Goal: Task Accomplishment & Management: Complete application form

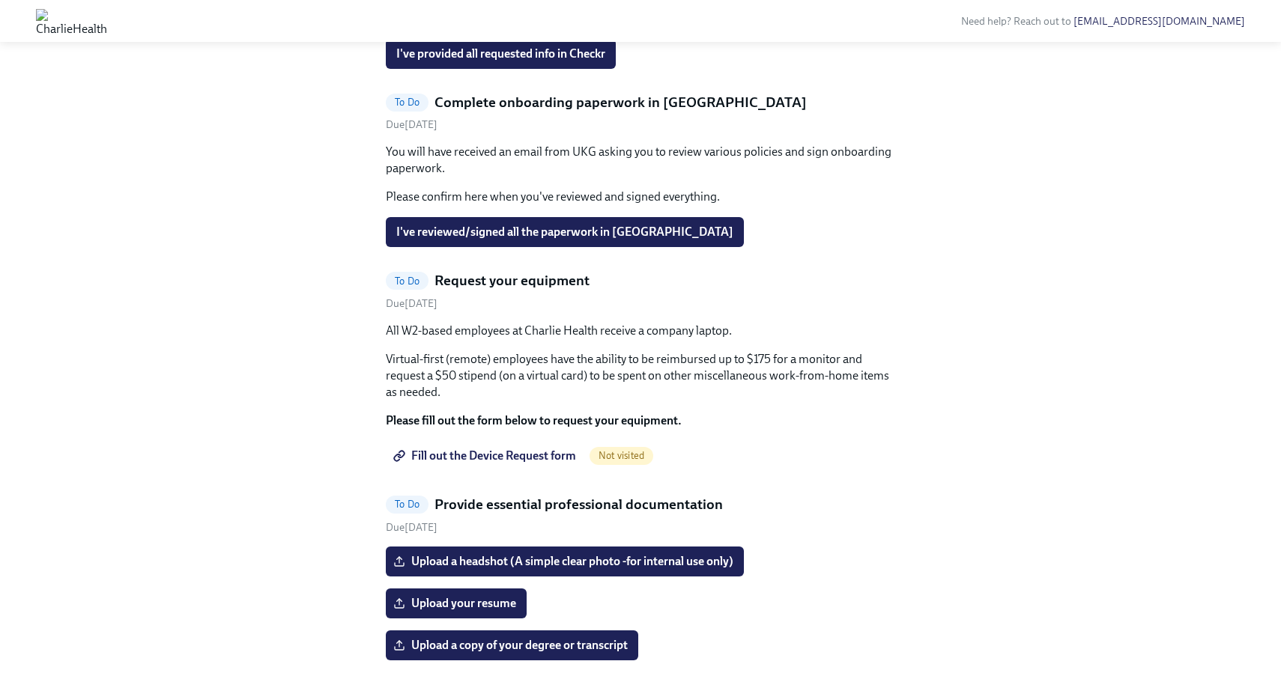
scroll to position [793, 0]
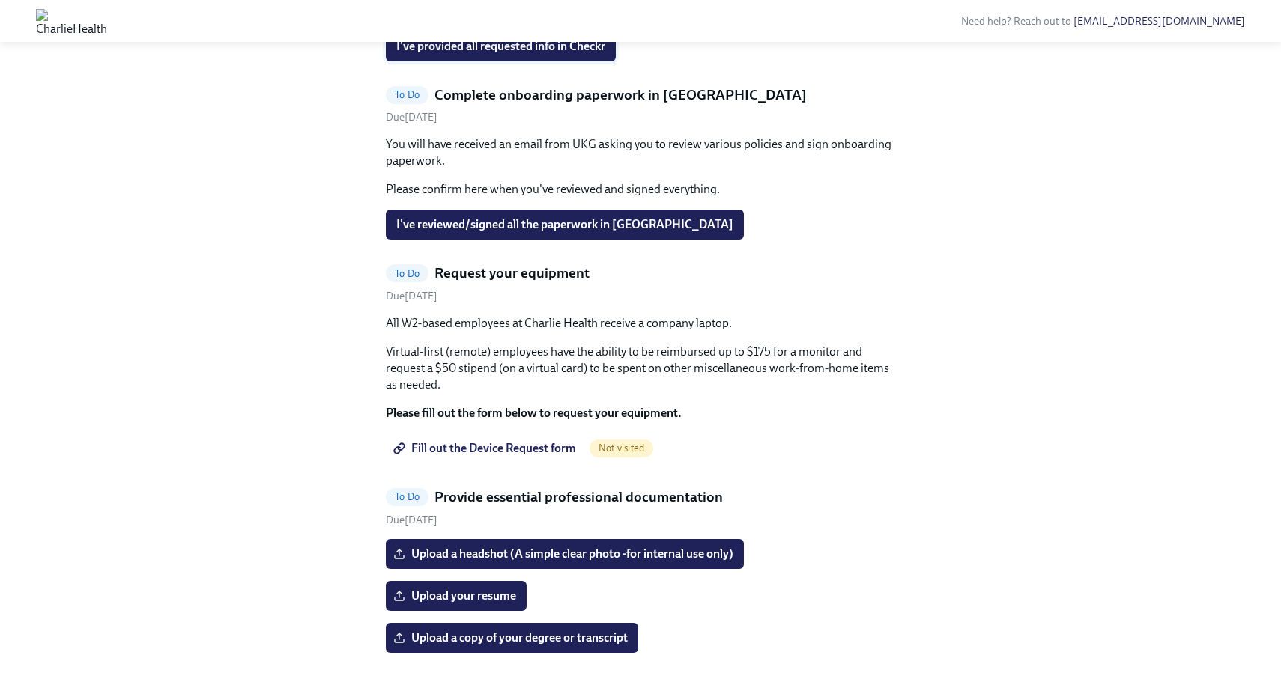
click at [480, 54] on span "I've provided all requested info in Checkr" at bounding box center [500, 46] width 209 height 15
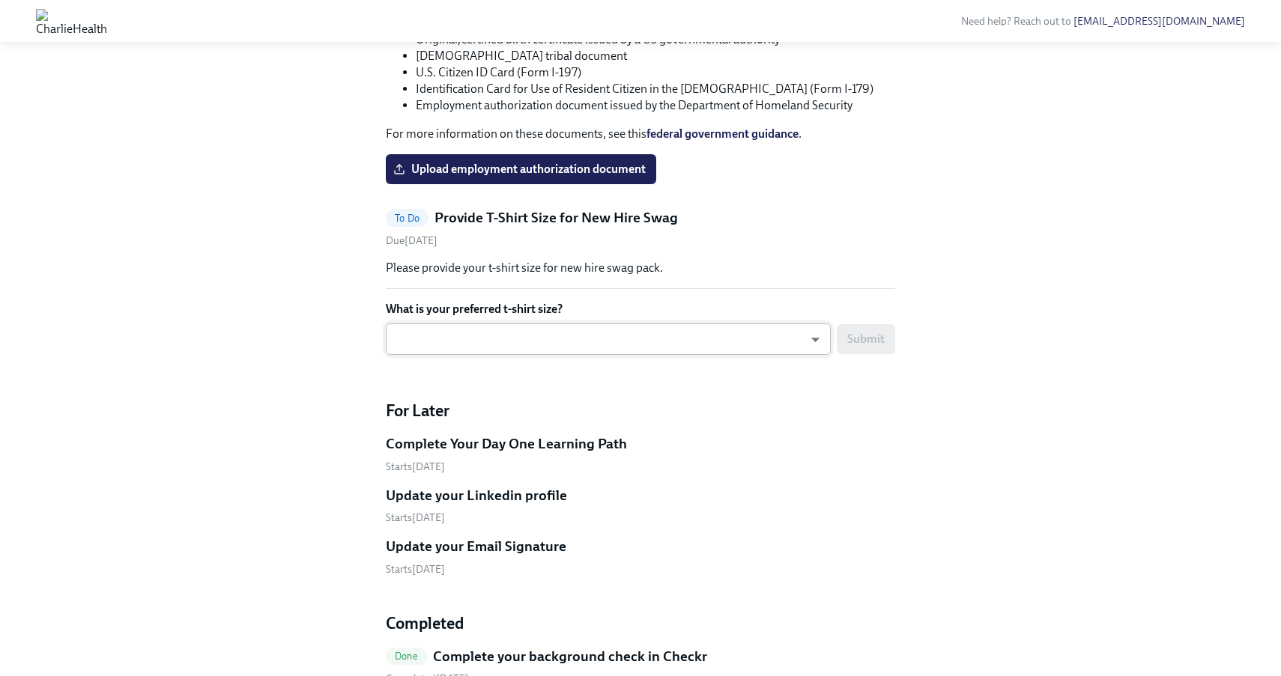
scroll to position [2138, 0]
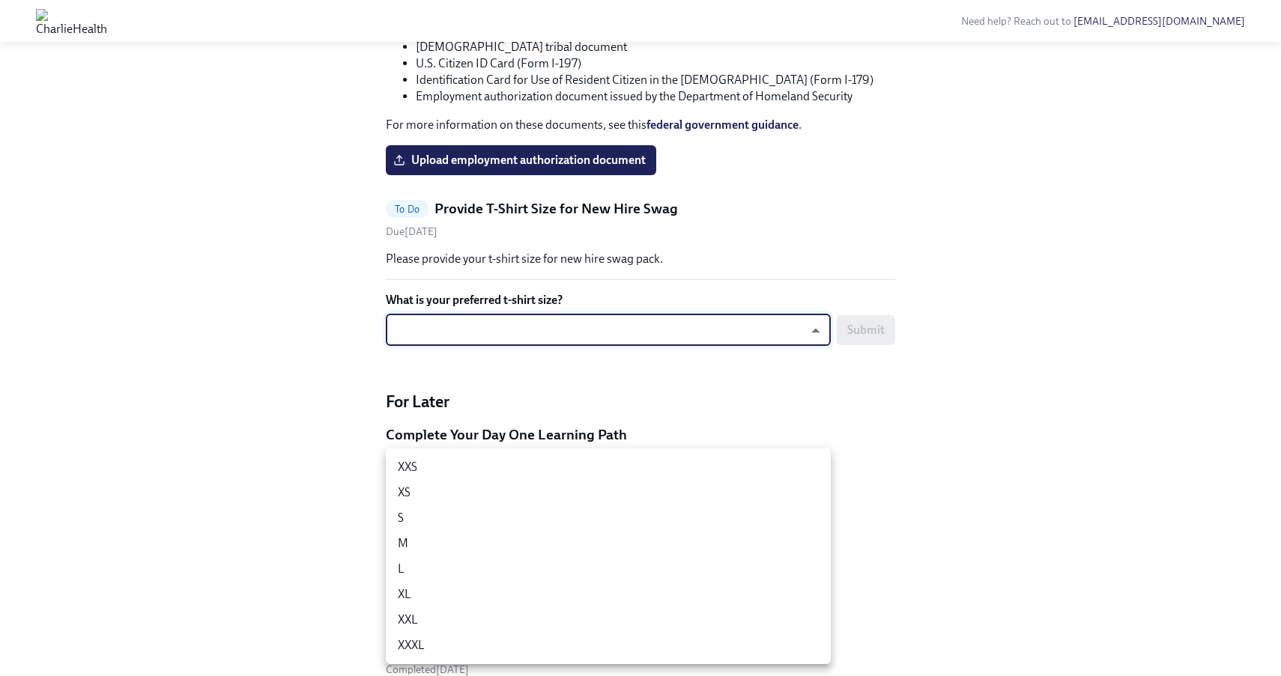
click at [666, 535] on li "M" at bounding box center [608, 543] width 445 height 25
type input "UEGyU4SCa"
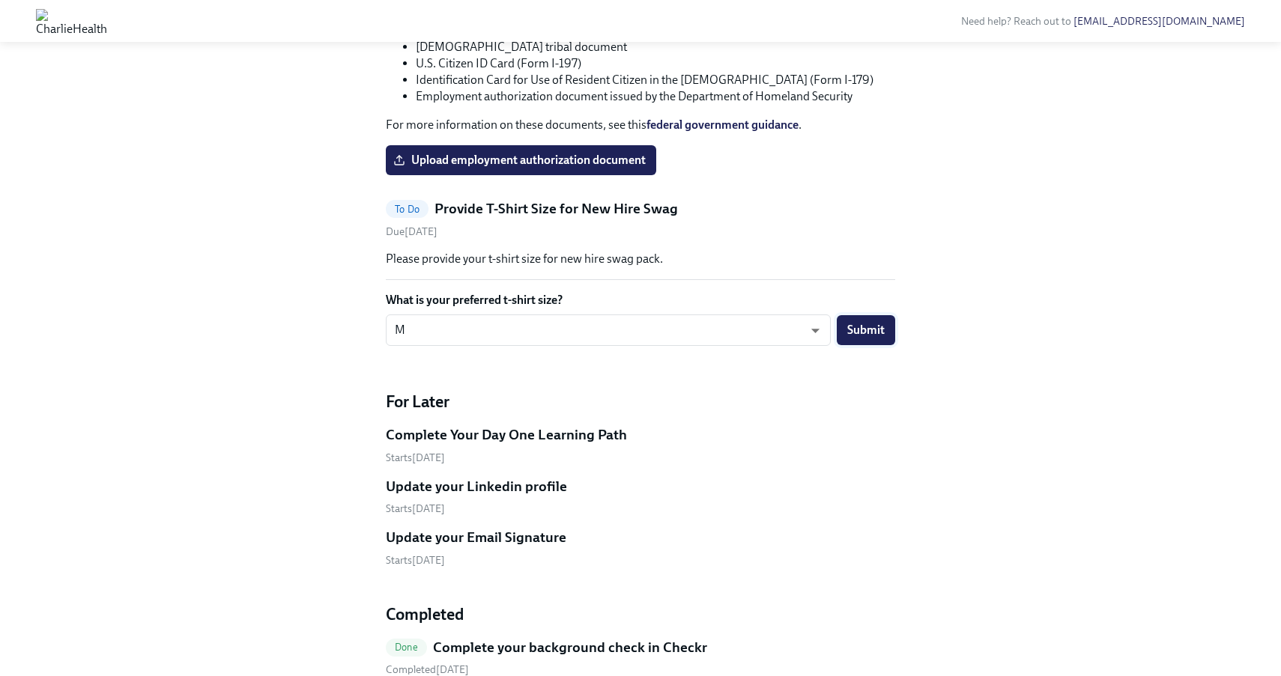
click at [872, 338] on span "Submit" at bounding box center [865, 330] width 37 height 15
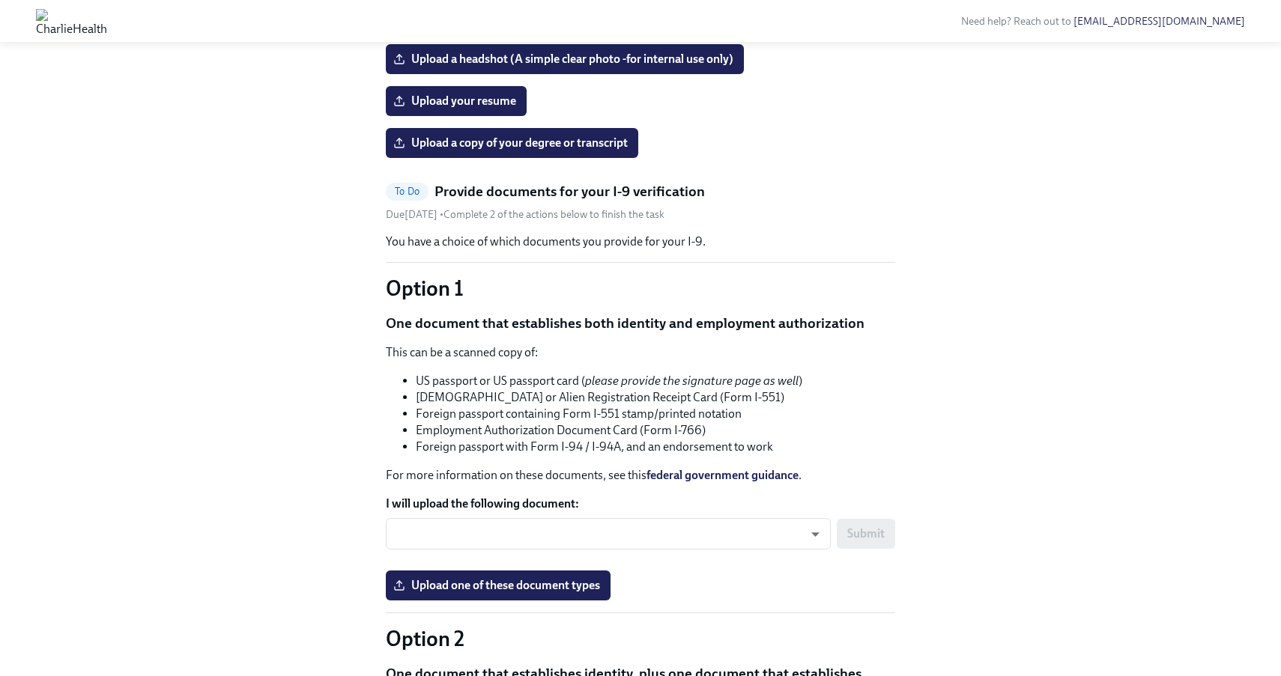
scroll to position [1096, 0]
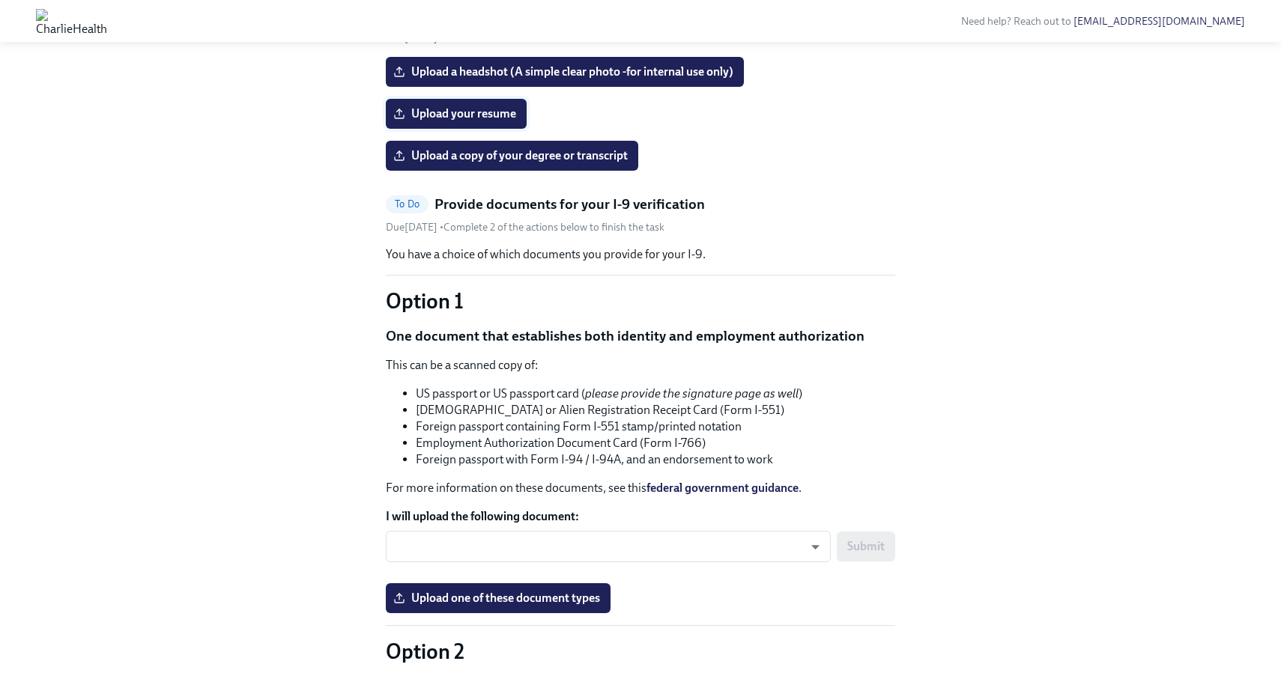
click at [507, 121] on span "Upload your resume" at bounding box center [456, 113] width 120 height 15
click at [0, 0] on input "Upload your resume" at bounding box center [0, 0] width 0 height 0
click at [604, 163] on span "Upload a copy of your degree or transcript" at bounding box center [511, 155] width 231 height 15
click at [0, 0] on input "Upload a copy of your degree or transcript" at bounding box center [0, 0] width 0 height 0
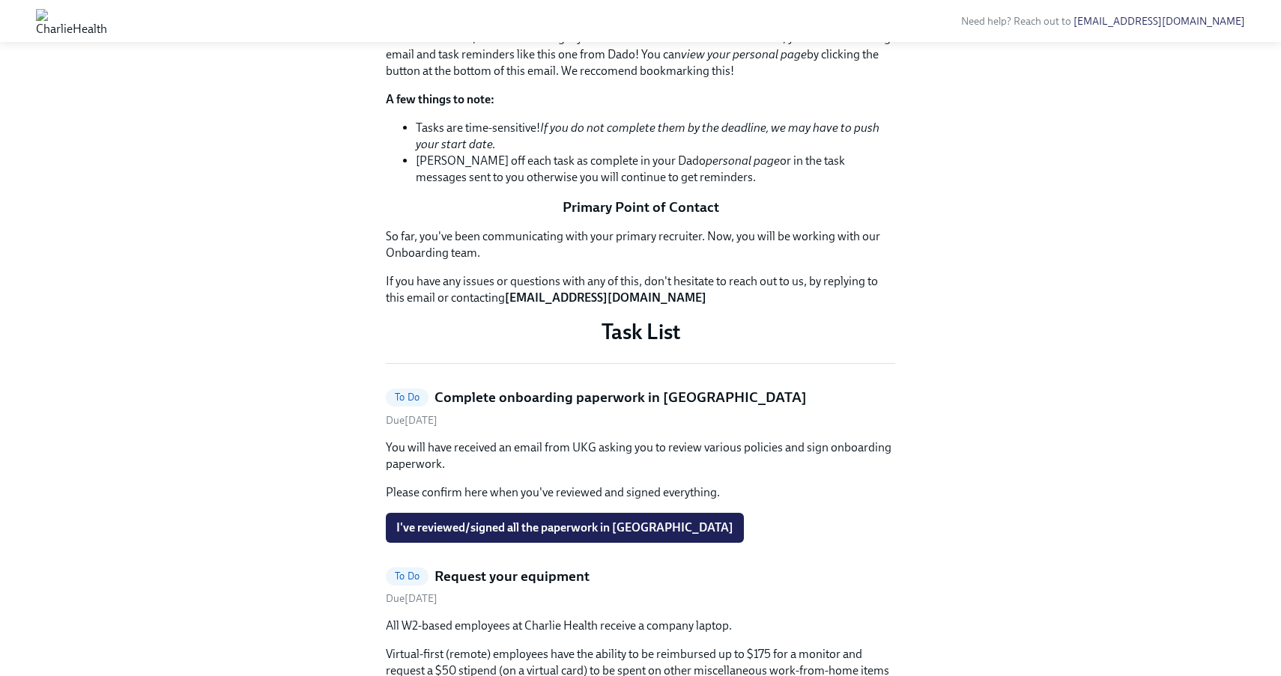
scroll to position [90, 0]
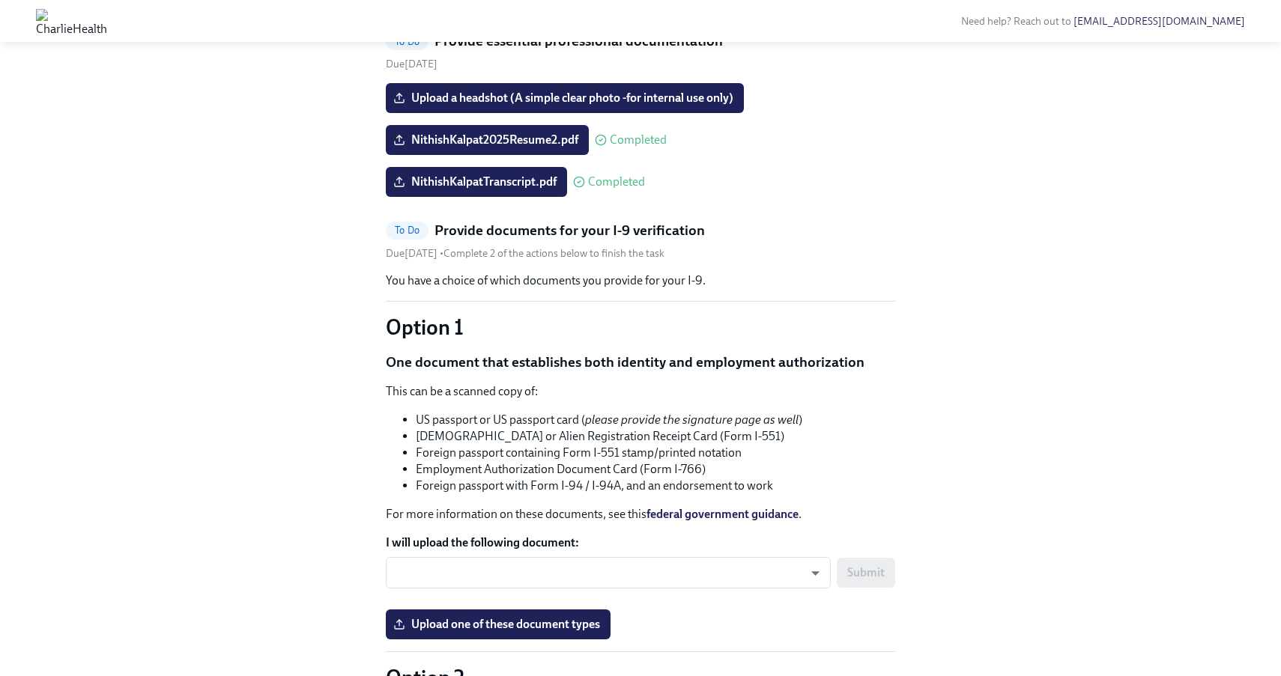
scroll to position [1015, 0]
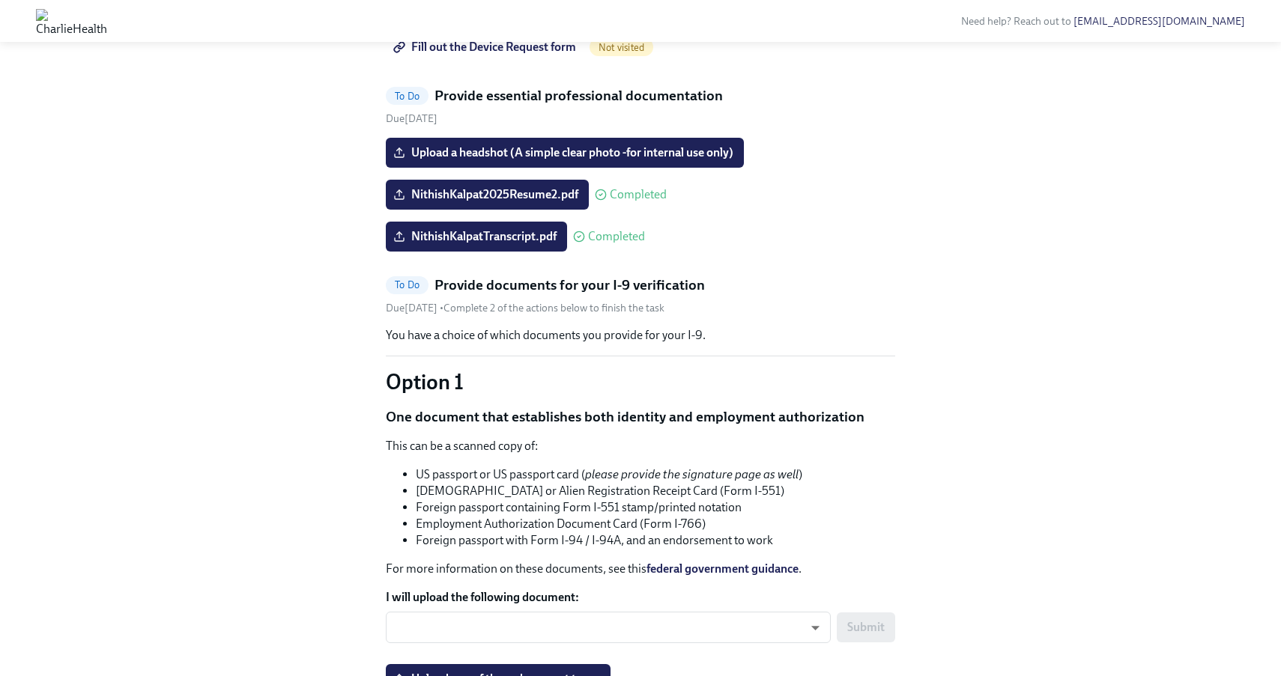
click at [556, 55] on span "Fill out the Device Request form" at bounding box center [486, 47] width 180 height 15
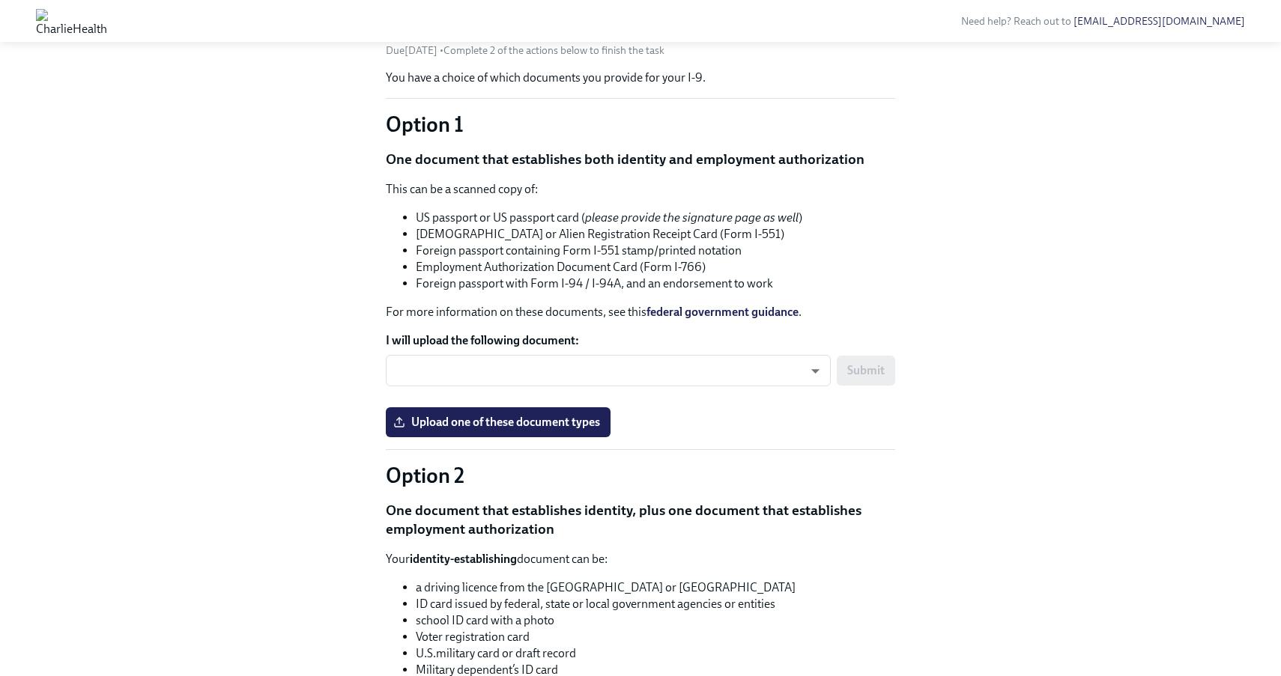
scroll to position [1061, 0]
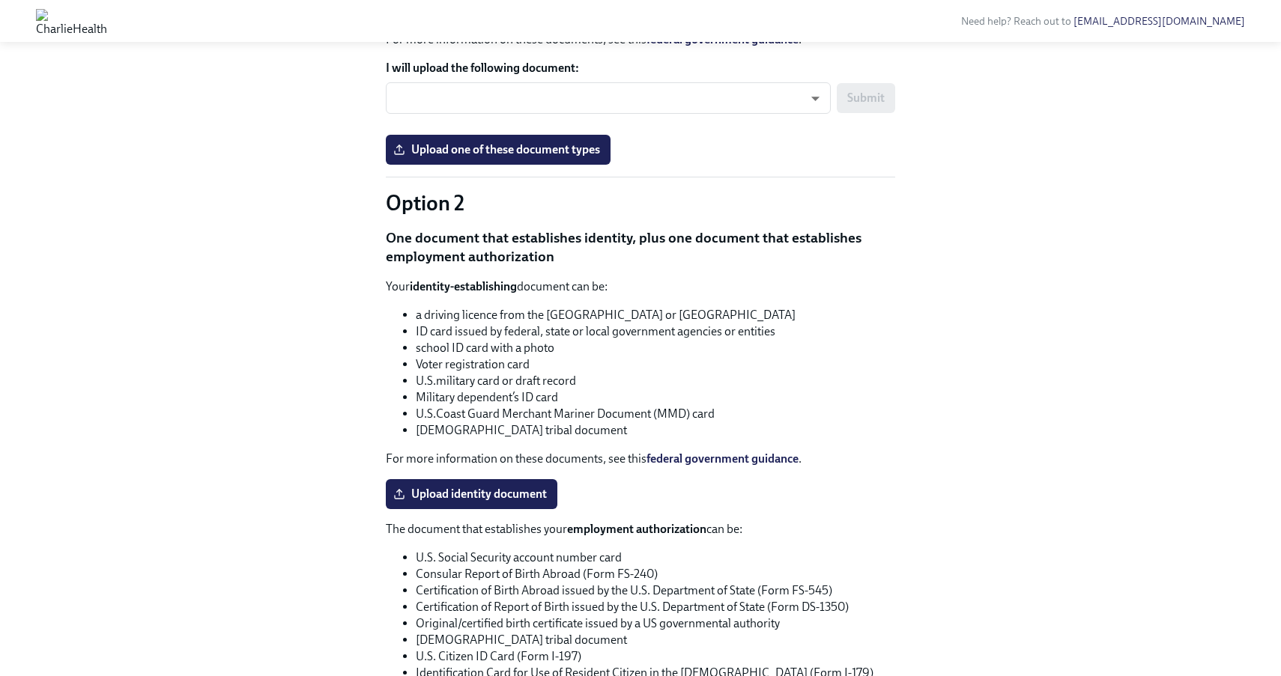
scroll to position [1321, 0]
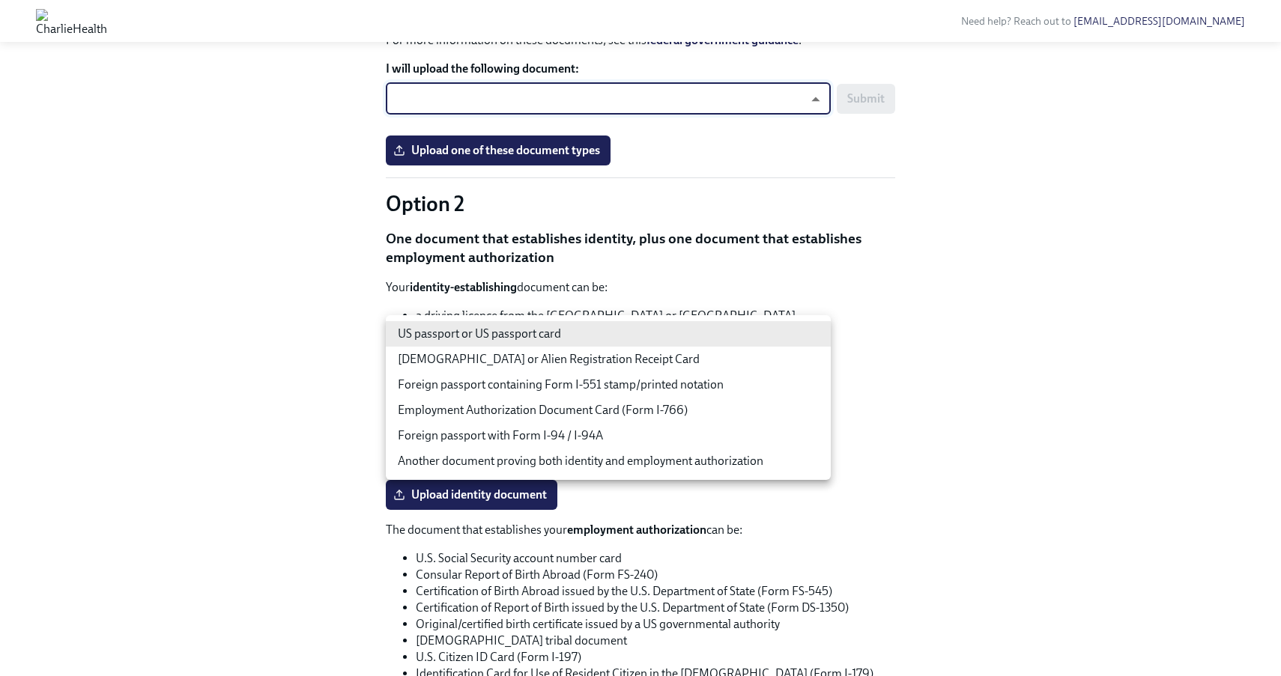
click at [910, 236] on div at bounding box center [640, 338] width 1281 height 676
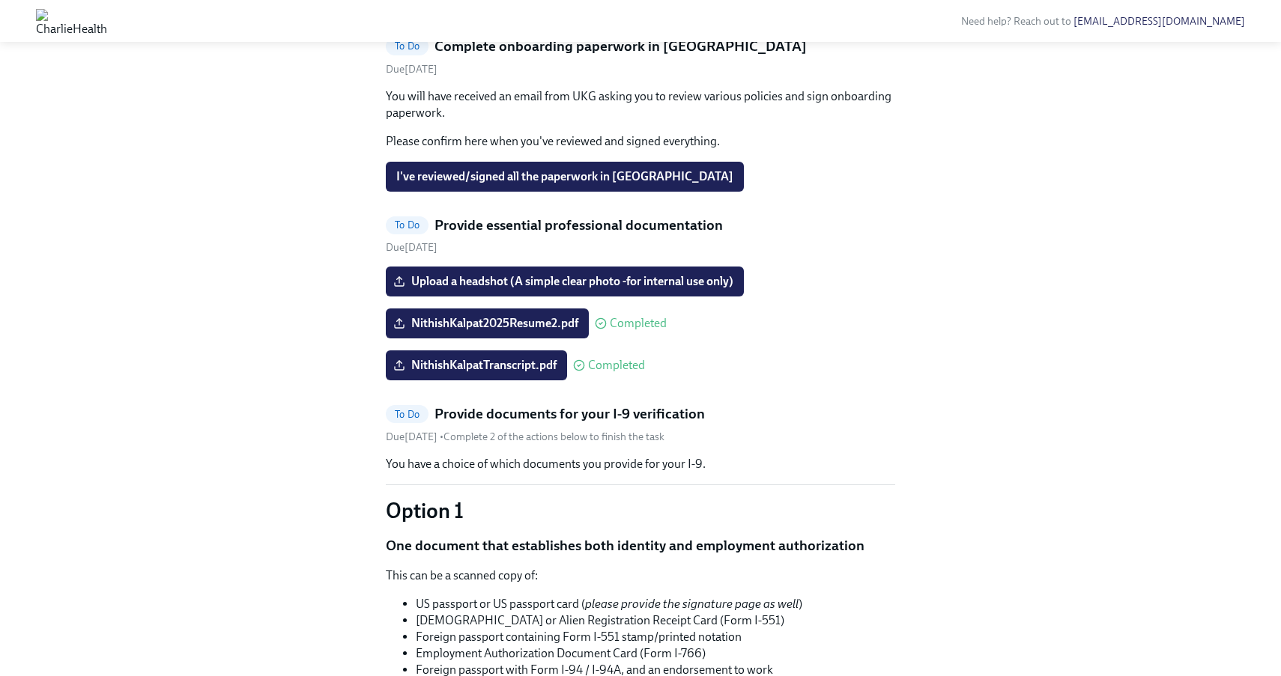
scroll to position [663, 0]
